Goal: Task Accomplishment & Management: Manage account settings

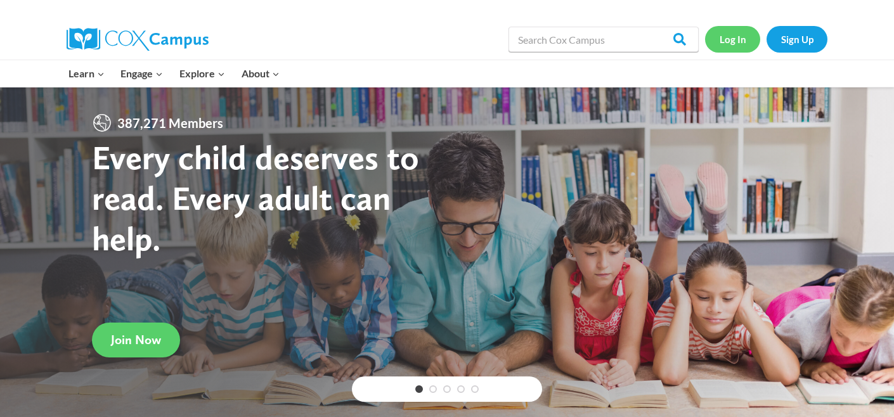
click at [736, 48] on link "Log In" at bounding box center [732, 39] width 55 height 26
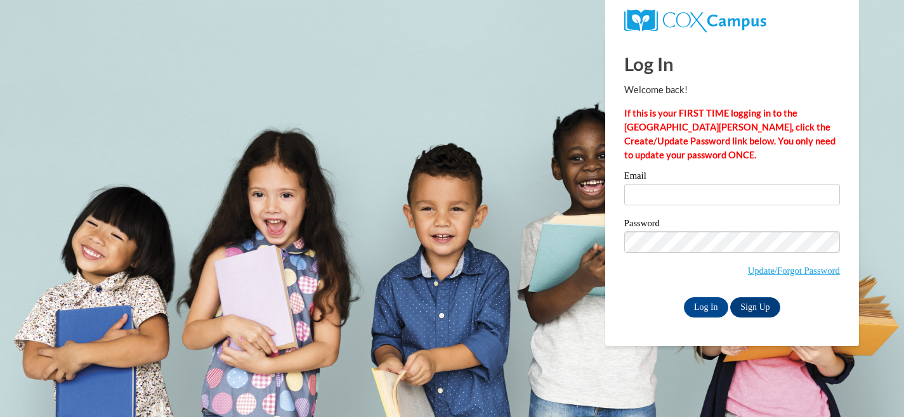
click at [705, 191] on input "Email" at bounding box center [732, 195] width 216 height 22
type input "maria.hector@k12.hi.us"
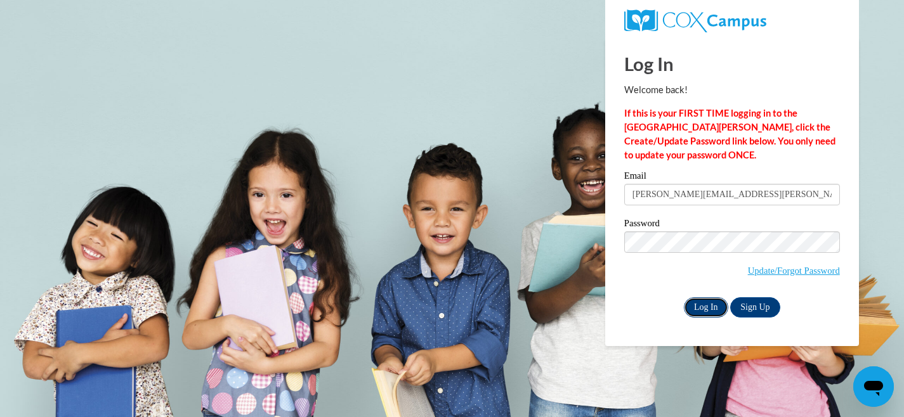
click at [707, 310] on input "Log In" at bounding box center [706, 308] width 44 height 20
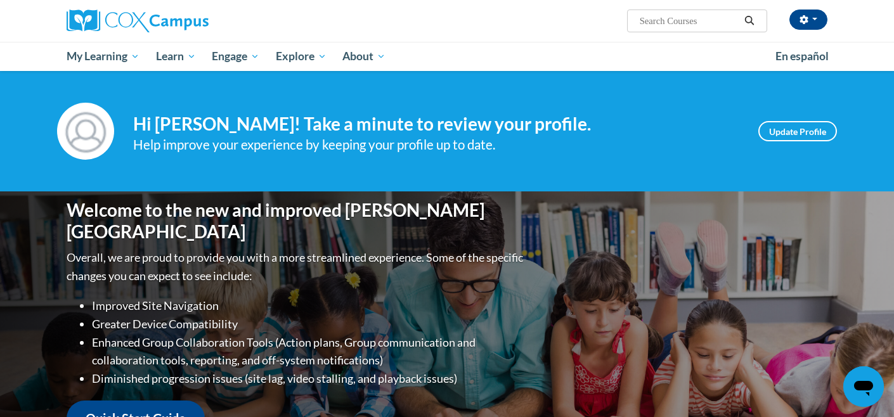
click at [661, 272] on div "Welcome to the new and improved Cox Campus Overall, we are proud to provide you…" at bounding box center [447, 319] width 799 height 254
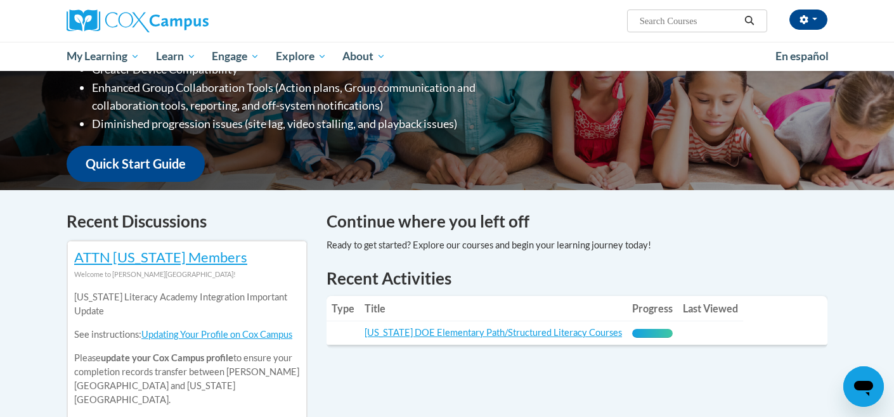
scroll to position [254, 0]
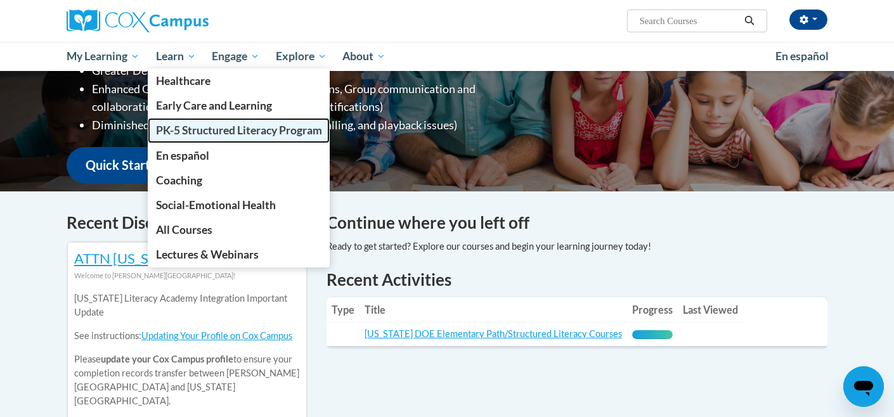
click at [206, 132] on span "PK-5 Structured Literacy Program" at bounding box center [239, 130] width 166 height 13
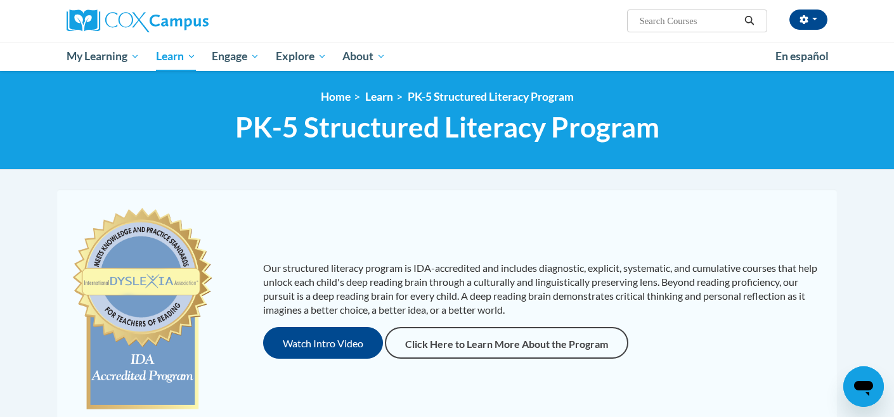
click at [365, 219] on div "Our structured literacy program is IDA-accredited and includes diagnostic, expl…" at bounding box center [447, 310] width 774 height 216
